Goal: Task Accomplishment & Management: Complete application form

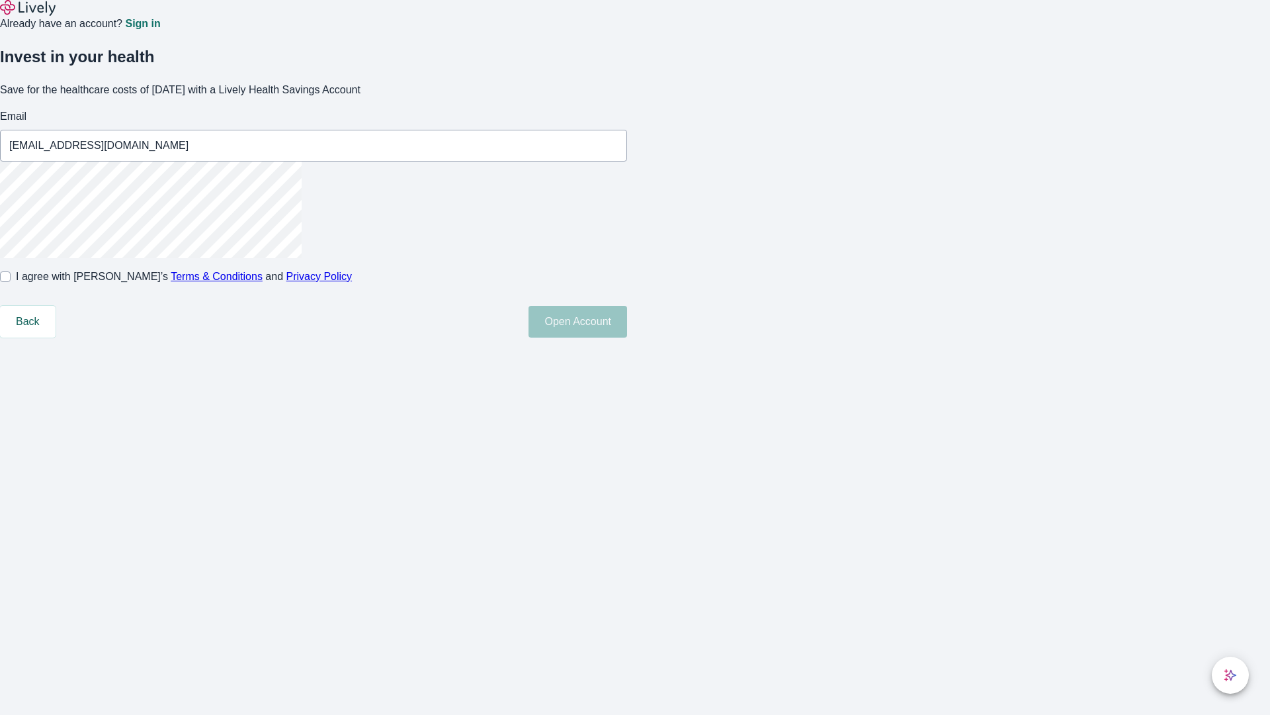
click at [11, 282] on input "I agree with Lively’s Terms & Conditions and Privacy Policy" at bounding box center [5, 276] width 11 height 11
checkbox input "true"
click at [627, 337] on button "Open Account" at bounding box center [578, 322] width 99 height 32
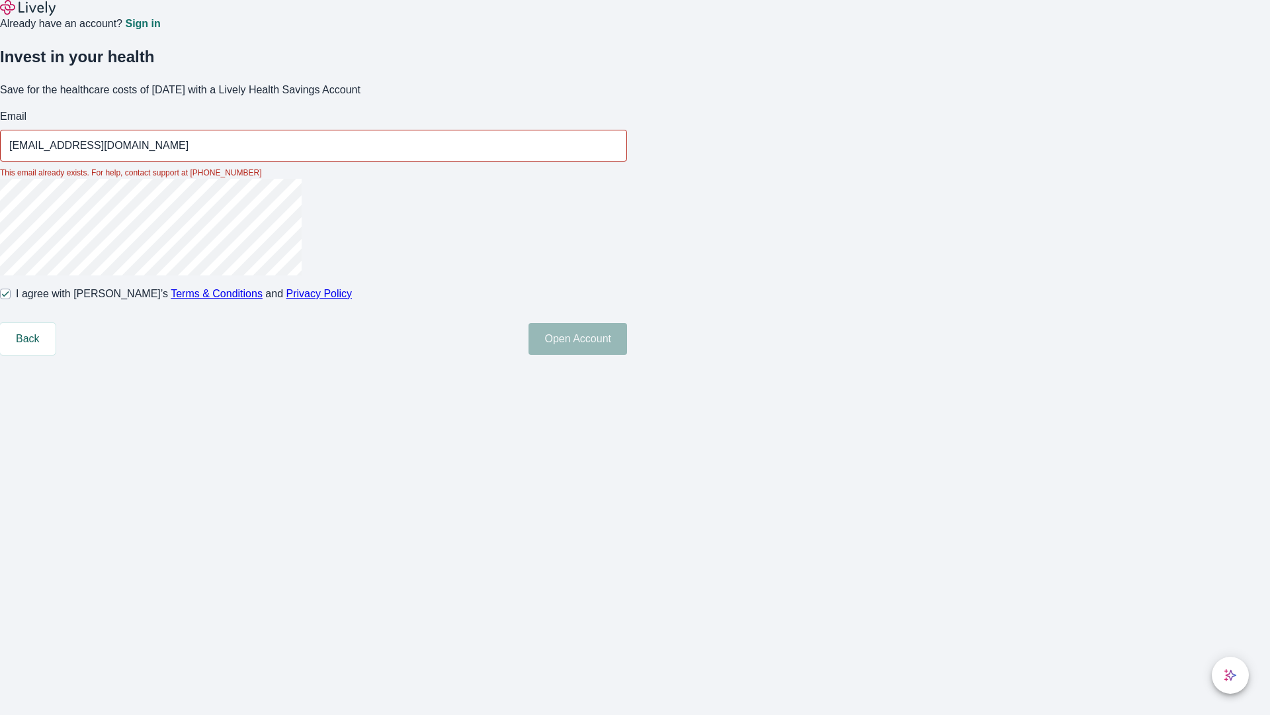
type input "[EMAIL_ADDRESS][DOMAIN_NAME]"
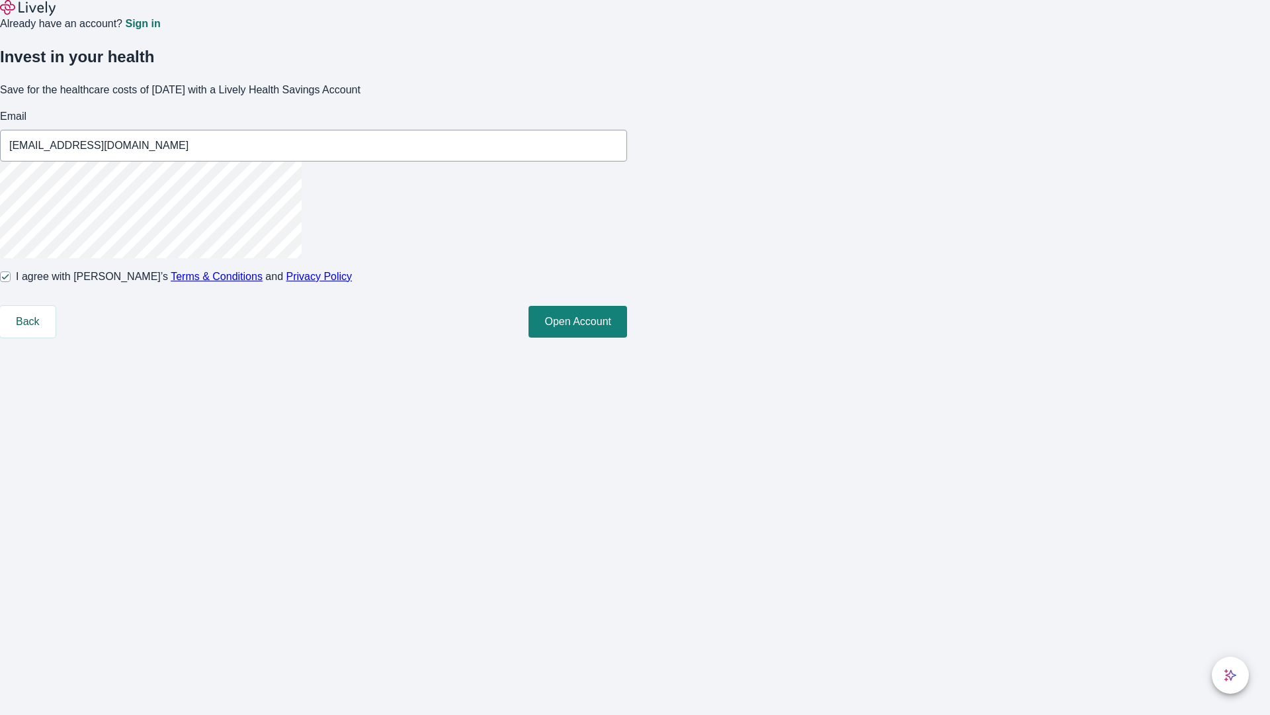
click at [11, 282] on input "I agree with Lively’s Terms & Conditions and Privacy Policy" at bounding box center [5, 276] width 11 height 11
checkbox input "false"
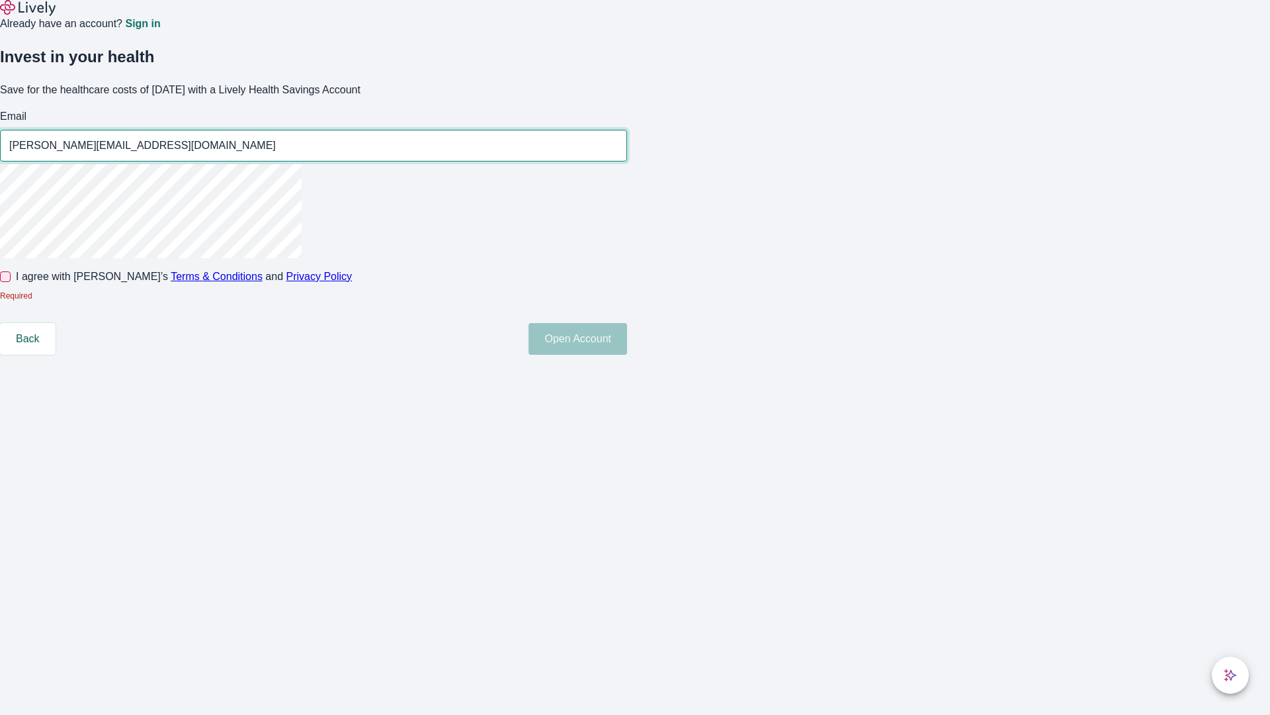
type input "[PERSON_NAME][EMAIL_ADDRESS][DOMAIN_NAME]"
click at [11, 282] on input "I agree with Lively’s Terms & Conditions and Privacy Policy" at bounding box center [5, 276] width 11 height 11
checkbox input "true"
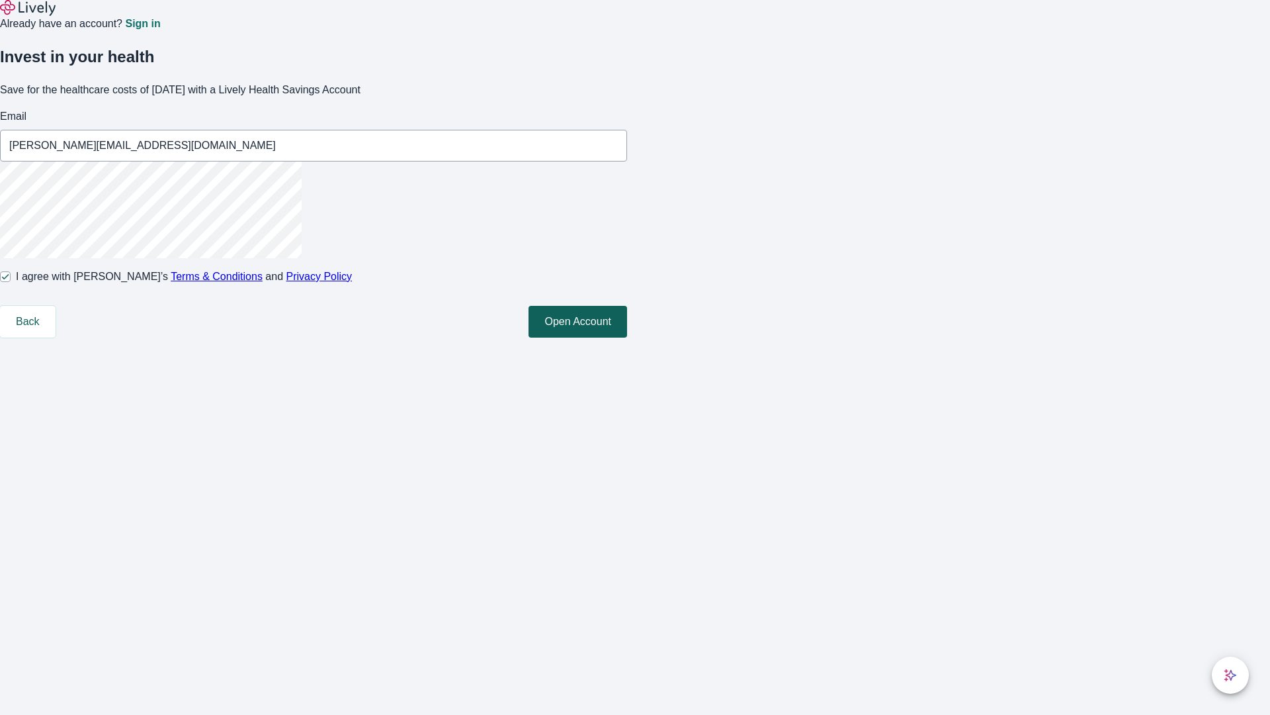
click at [627, 337] on button "Open Account" at bounding box center [578, 322] width 99 height 32
